Goal: Navigation & Orientation: Go to known website

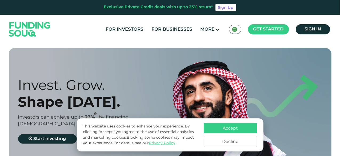
click at [236, 133] on div "Accept Decline" at bounding box center [230, 135] width 53 height 24
click at [233, 127] on button "Accept" at bounding box center [230, 128] width 53 height 10
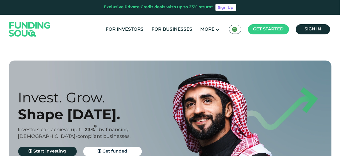
click at [236, 29] on img at bounding box center [234, 29] width 5 height 5
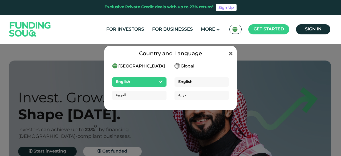
click at [181, 82] on span "English" at bounding box center [185, 82] width 14 height 4
